Goal: Task Accomplishment & Management: Use online tool/utility

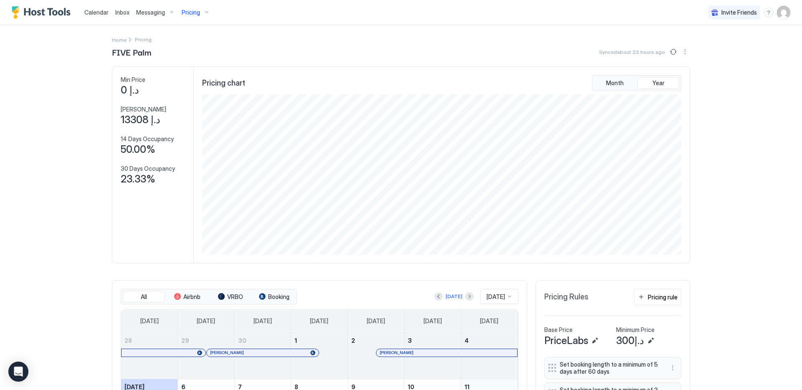
click at [195, 13] on span "Pricing" at bounding box center [191, 13] width 18 height 8
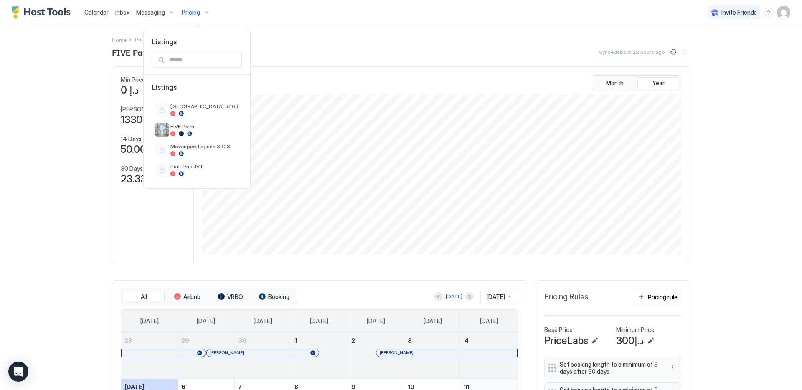
click at [81, 55] on div at bounding box center [401, 195] width 802 height 390
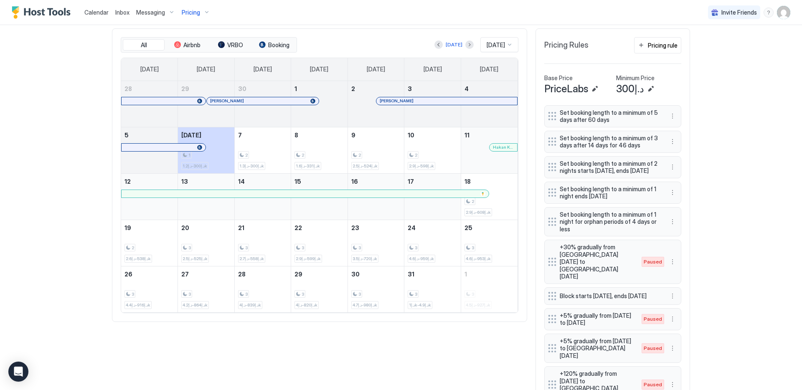
scroll to position [288, 0]
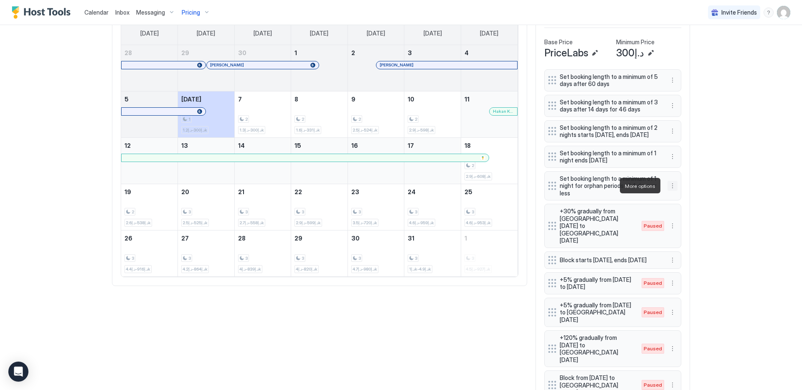
click at [669, 186] on button "More options" at bounding box center [672, 186] width 10 height 10
click at [668, 158] on div at bounding box center [401, 195] width 802 height 390
click at [667, 157] on button "More options" at bounding box center [672, 157] width 10 height 10
click at [676, 168] on div "Edit" at bounding box center [677, 168] width 18 height 6
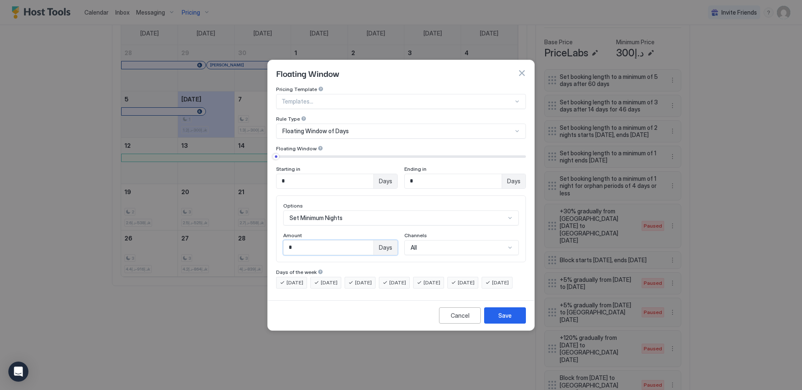
click at [318, 245] on input "*" at bounding box center [329, 248] width 90 height 14
drag, startPoint x: 325, startPoint y: 242, endPoint x: 252, endPoint y: 235, distance: 73.4
click at [255, 236] on div "Floating Window Pricing Template Templates... Rule Type Floating Window of Days…" at bounding box center [401, 195] width 802 height 390
type input "*"
click at [489, 317] on button "Save" at bounding box center [505, 315] width 42 height 16
